Goal: Browse casually

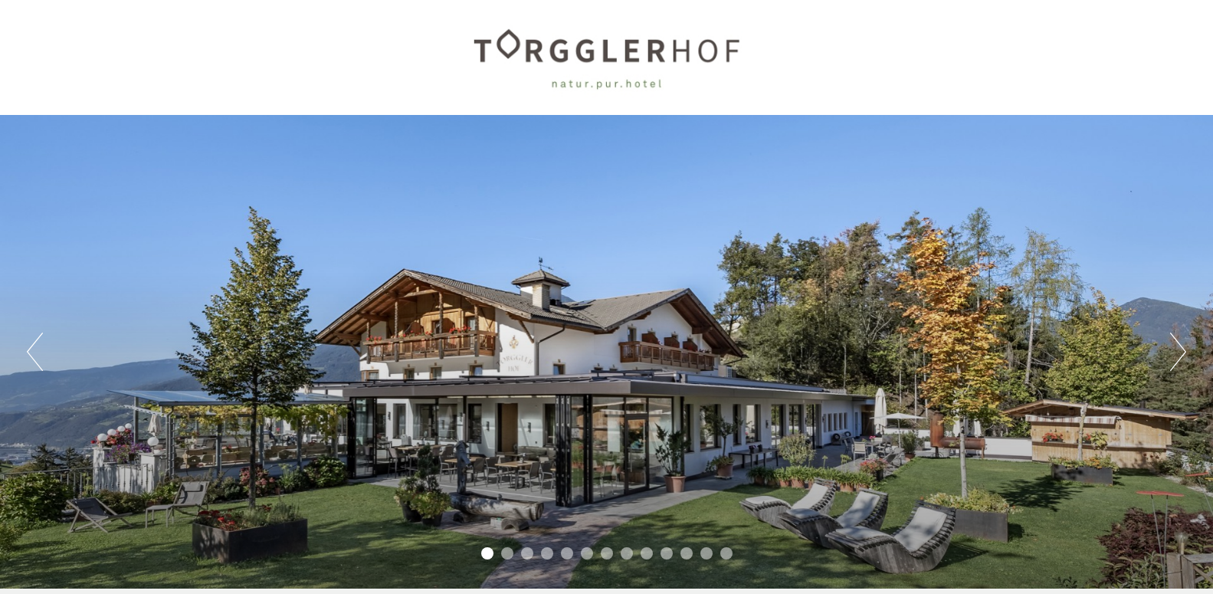
click at [1170, 343] on div "Previous Next 1 2 3 4 5 6 7 8 9 10 11 12 13" at bounding box center [606, 352] width 1213 height 474
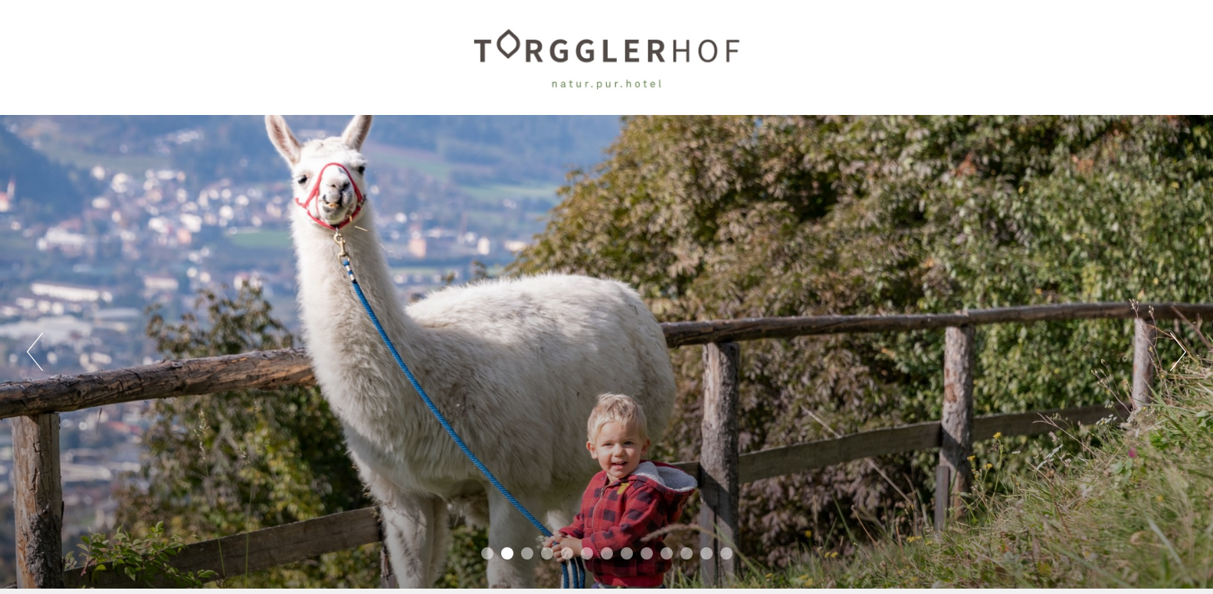
click at [1182, 353] on button "Next" at bounding box center [1179, 352] width 16 height 38
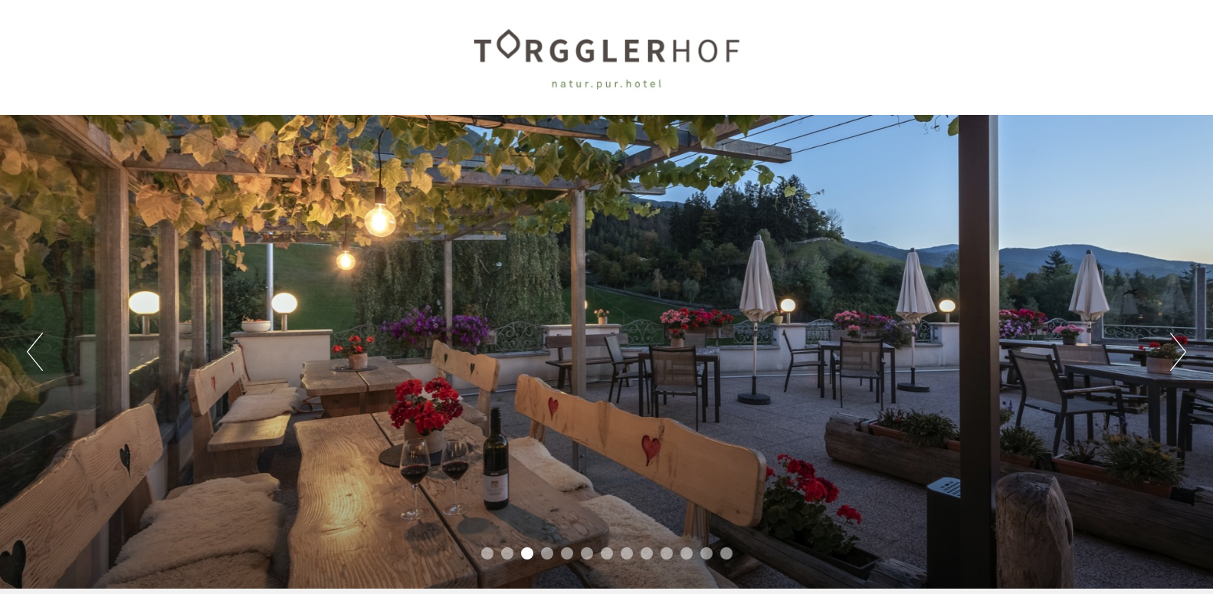
click at [1182, 353] on button "Next" at bounding box center [1179, 352] width 16 height 38
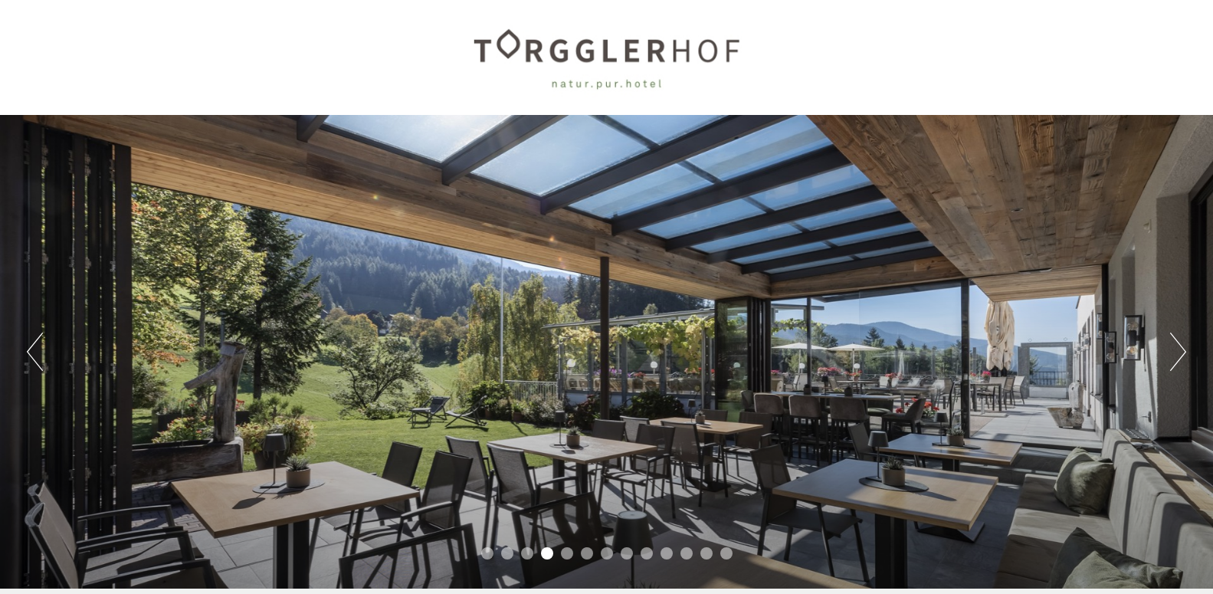
click at [1182, 353] on button "Next" at bounding box center [1179, 352] width 16 height 38
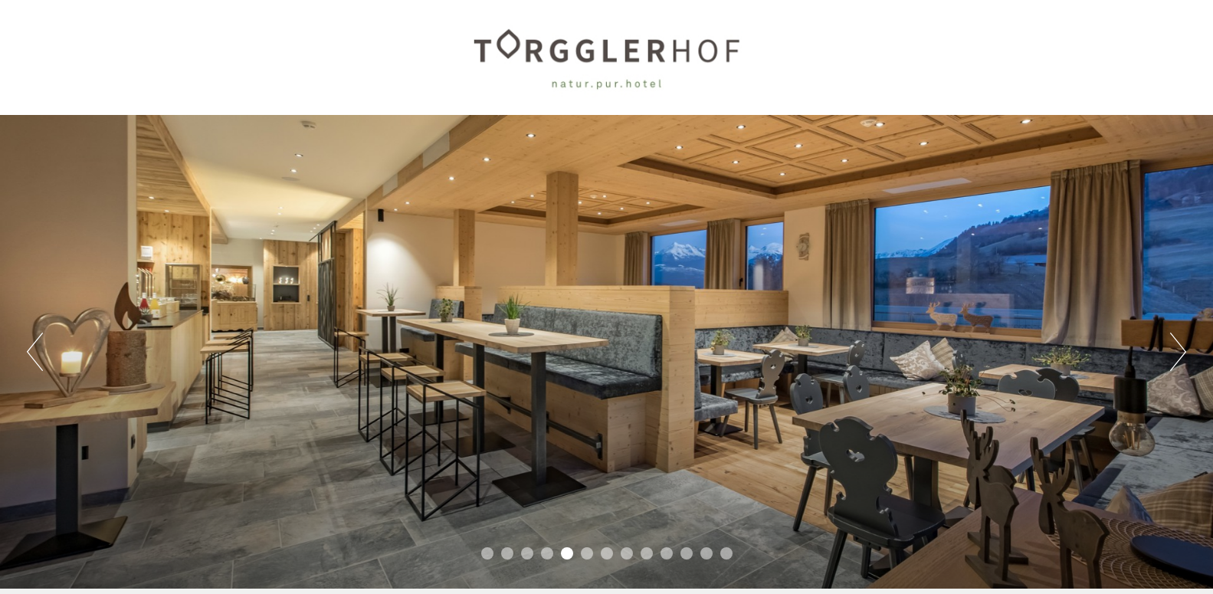
click at [1182, 353] on button "Next" at bounding box center [1179, 352] width 16 height 38
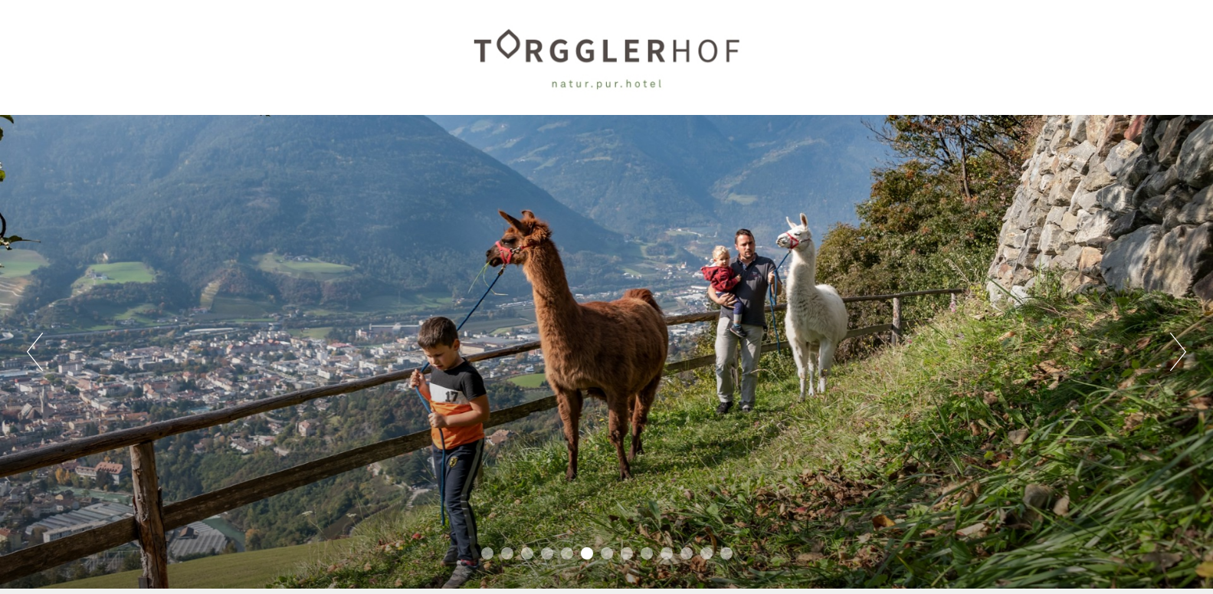
click at [1182, 353] on button "Next" at bounding box center [1179, 352] width 16 height 38
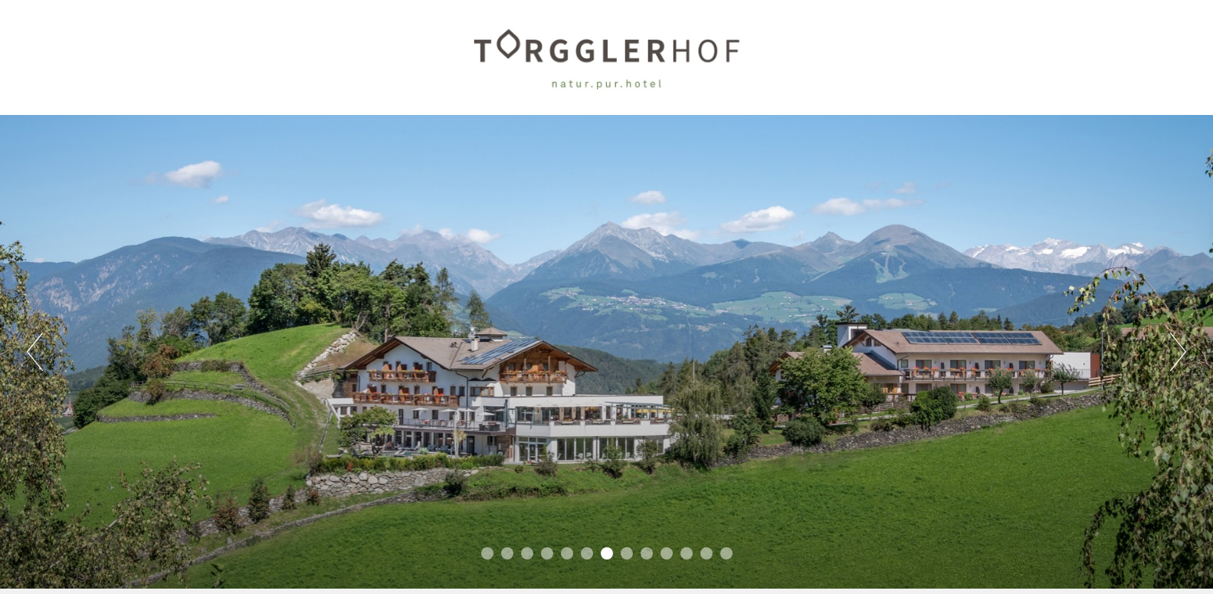
click at [1182, 353] on button "Next" at bounding box center [1179, 352] width 16 height 38
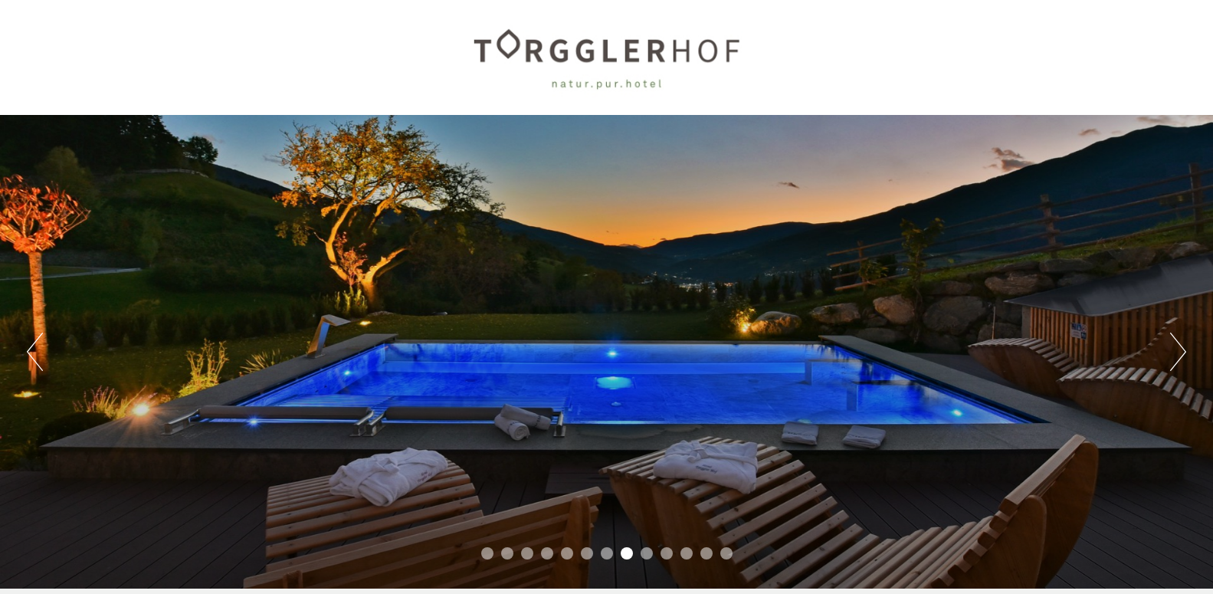
click at [1182, 353] on button "Next" at bounding box center [1179, 352] width 16 height 38
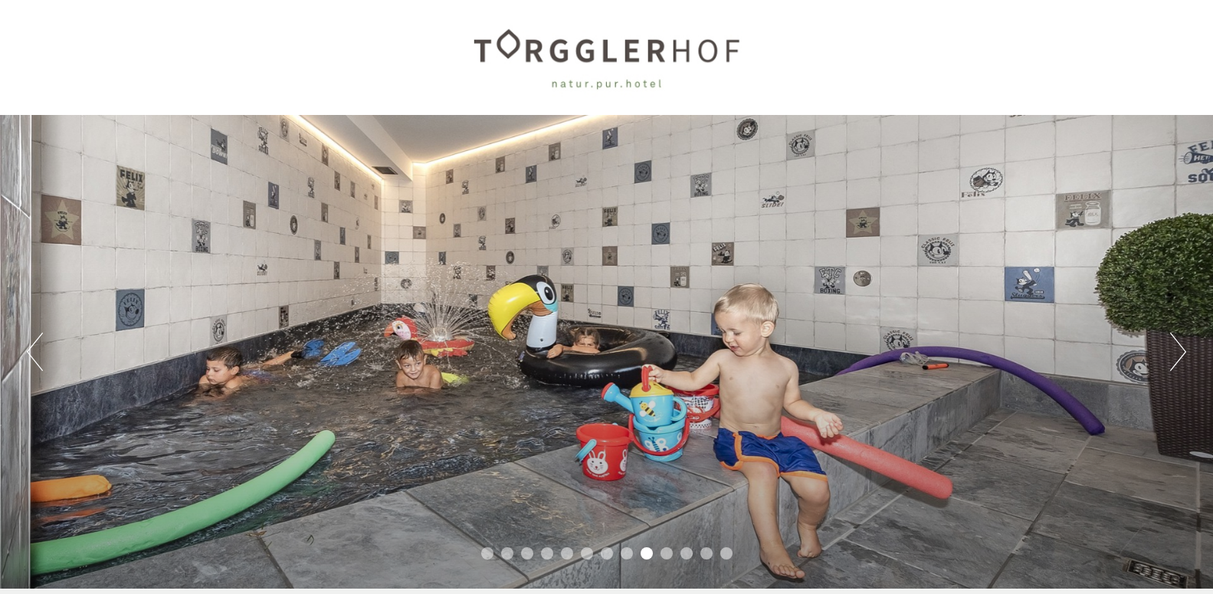
click at [1182, 353] on button "Next" at bounding box center [1179, 352] width 16 height 38
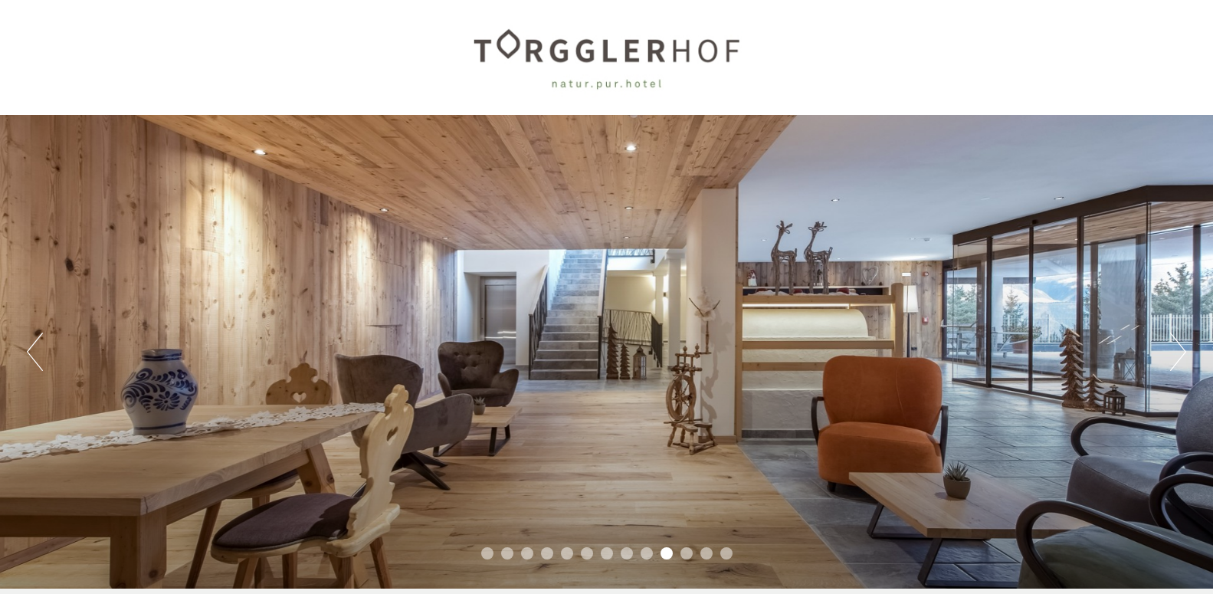
click at [1182, 353] on button "Next" at bounding box center [1179, 352] width 16 height 38
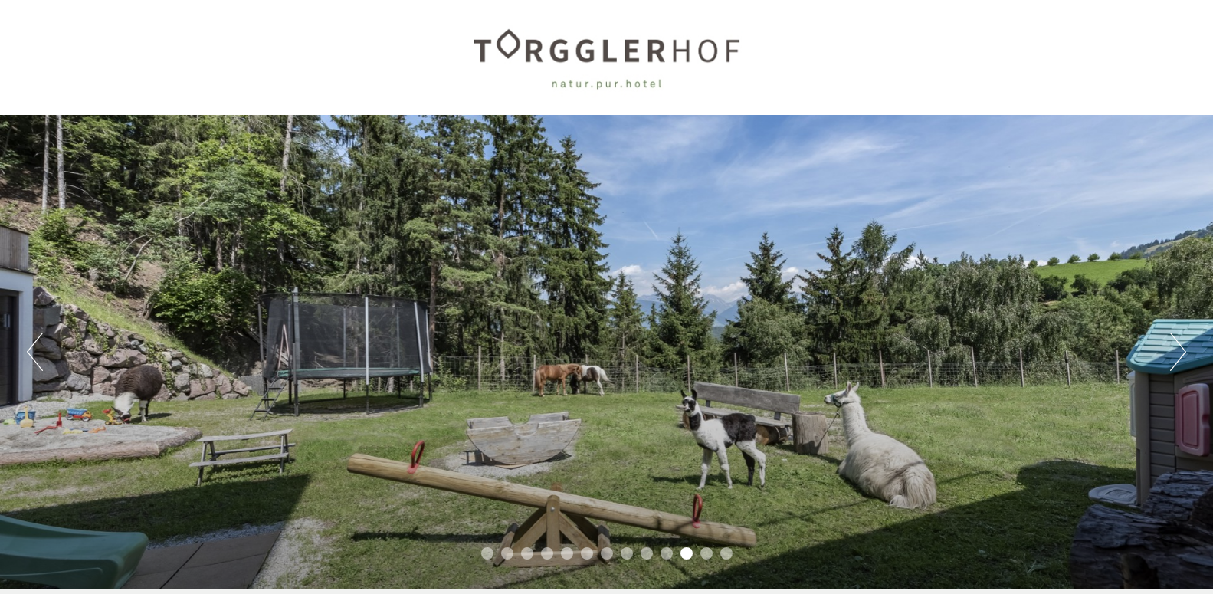
click at [1182, 353] on button "Next" at bounding box center [1179, 352] width 16 height 38
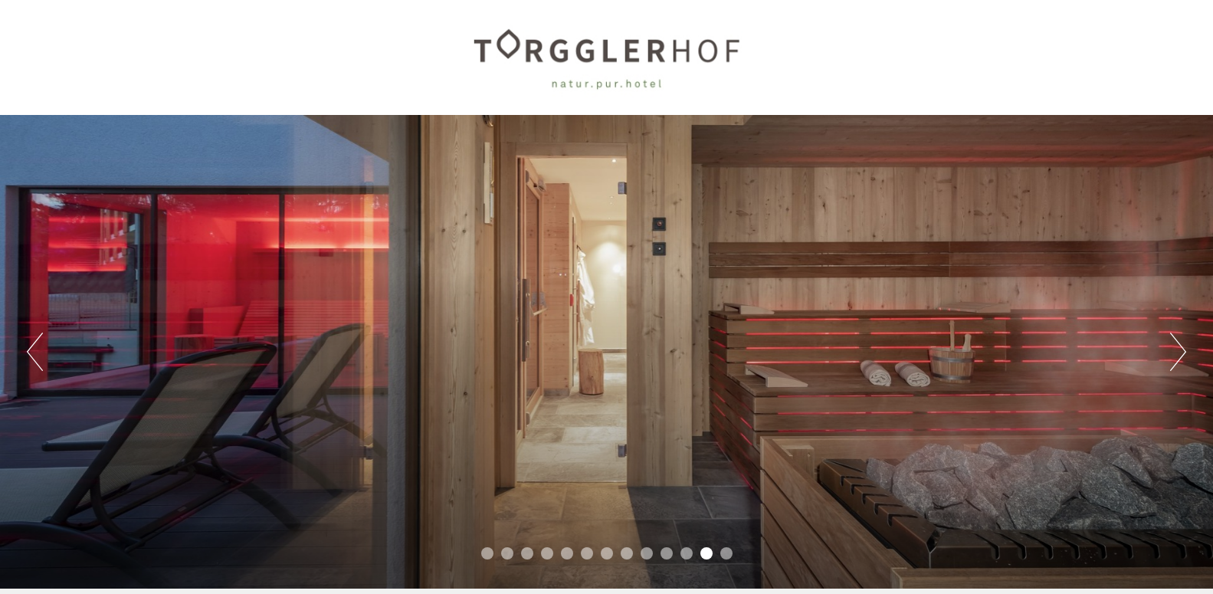
click at [1182, 353] on button "Next" at bounding box center [1179, 352] width 16 height 38
